Goal: Submit feedback/report problem

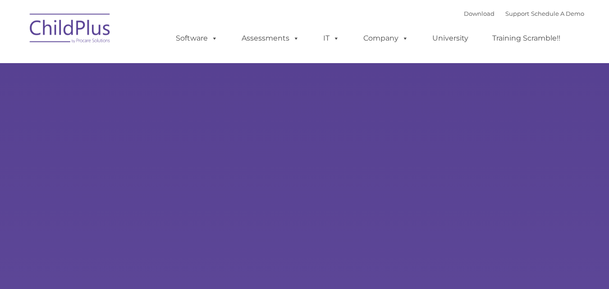
select select "MEDIUM"
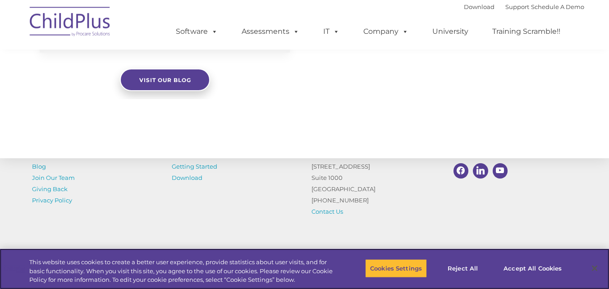
scroll to position [1071, 0]
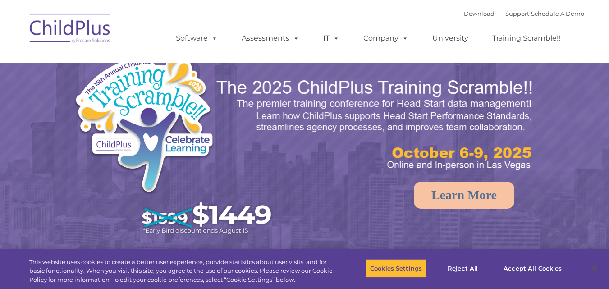
select select "MEDIUM"
